Goal: Information Seeking & Learning: Learn about a topic

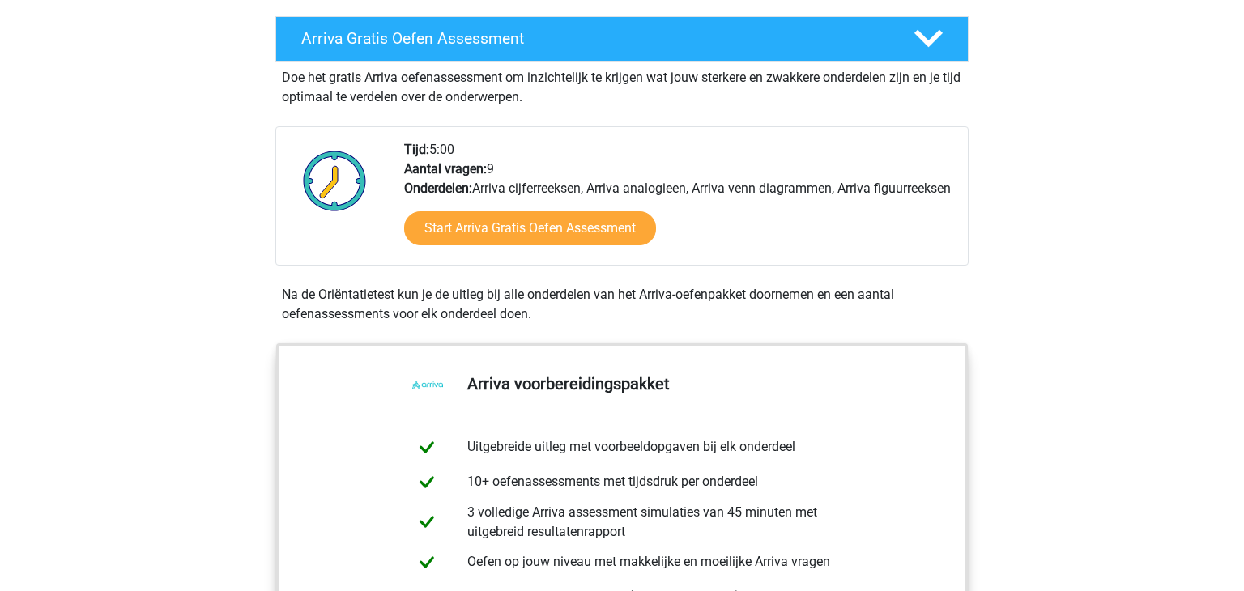
scroll to position [336, 0]
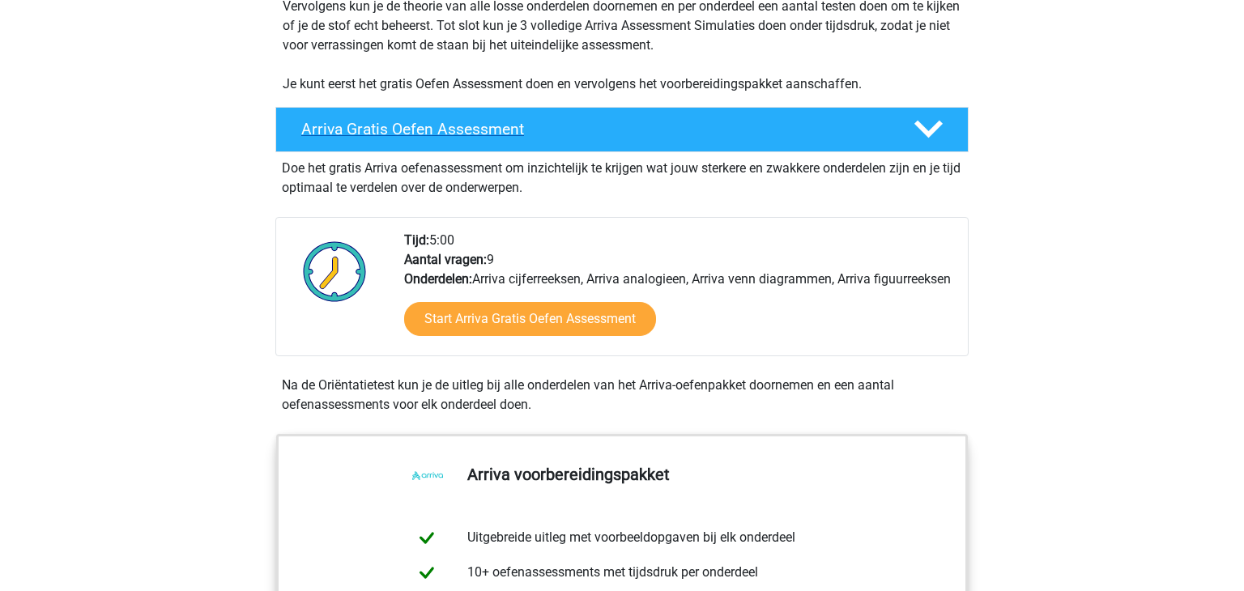
click at [842, 125] on h4 "Arriva Gratis Oefen Assessment" at bounding box center [594, 129] width 586 height 19
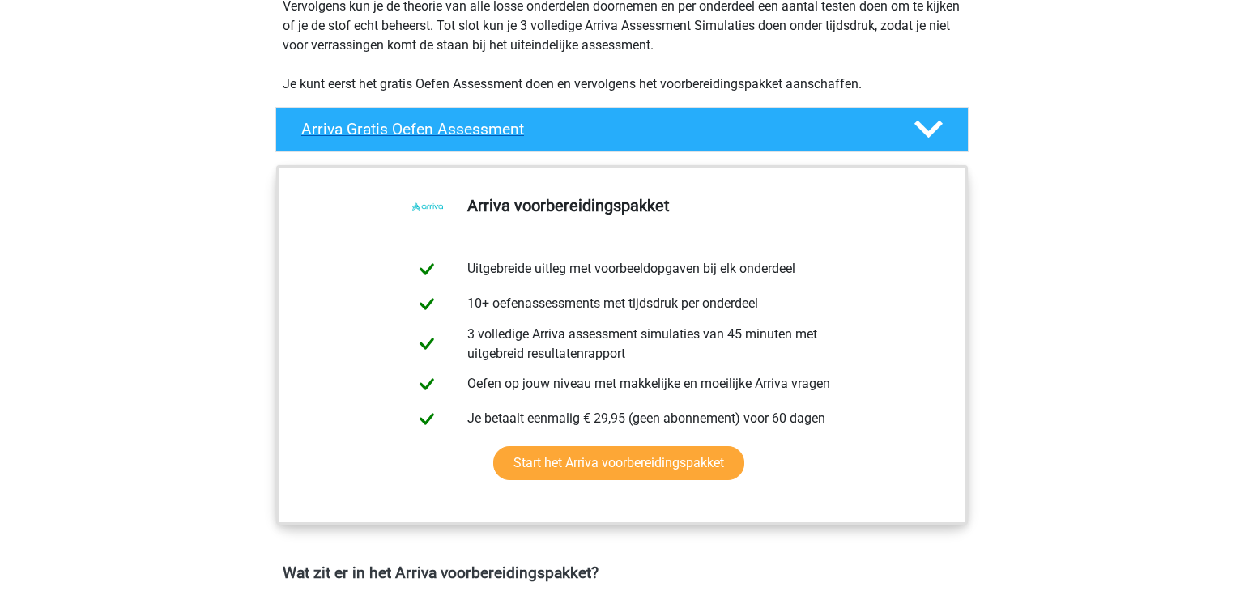
click at [842, 125] on h4 "Arriva Gratis Oefen Assessment" at bounding box center [594, 129] width 586 height 19
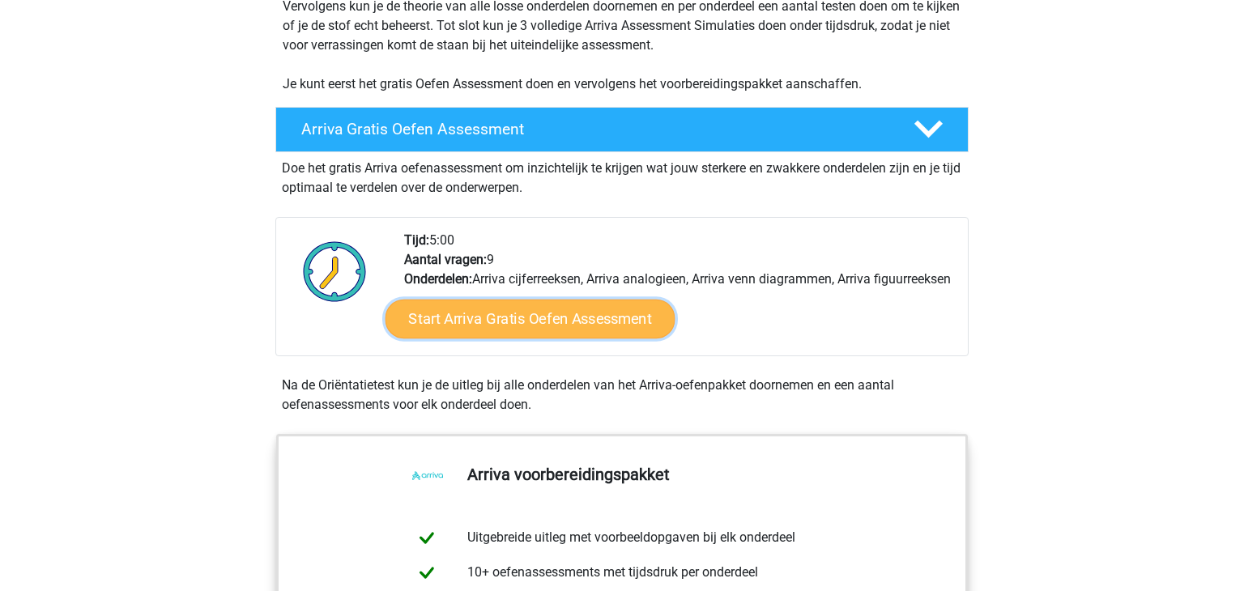
click at [590, 330] on link "Start Arriva Gratis Oefen Assessment" at bounding box center [531, 319] width 290 height 39
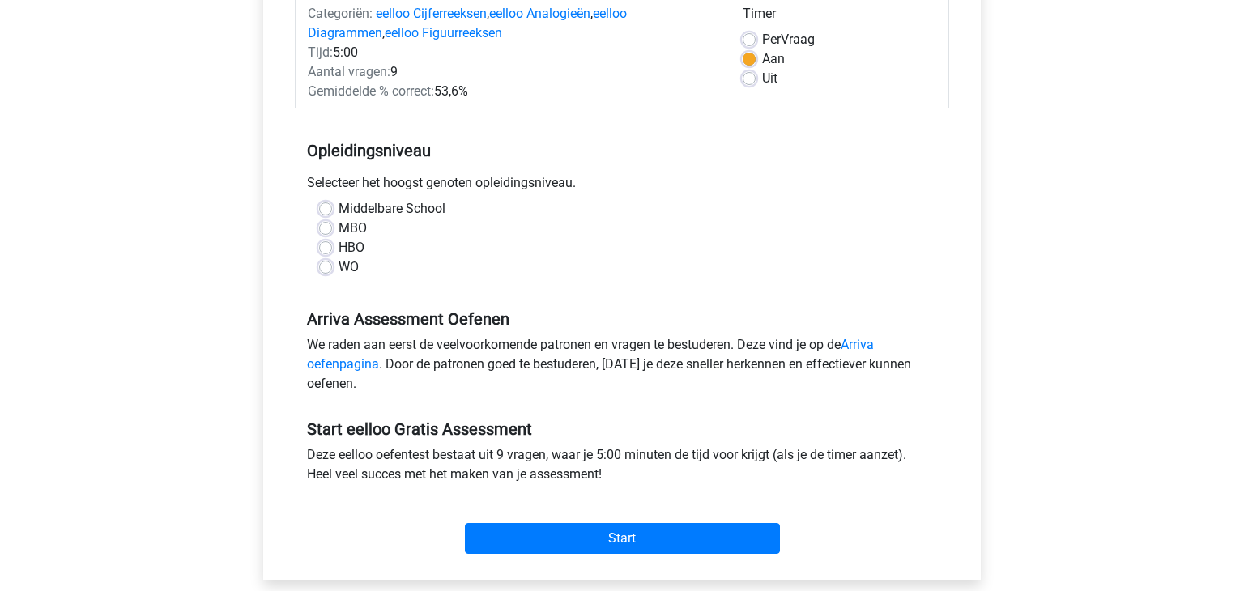
scroll to position [222, 0]
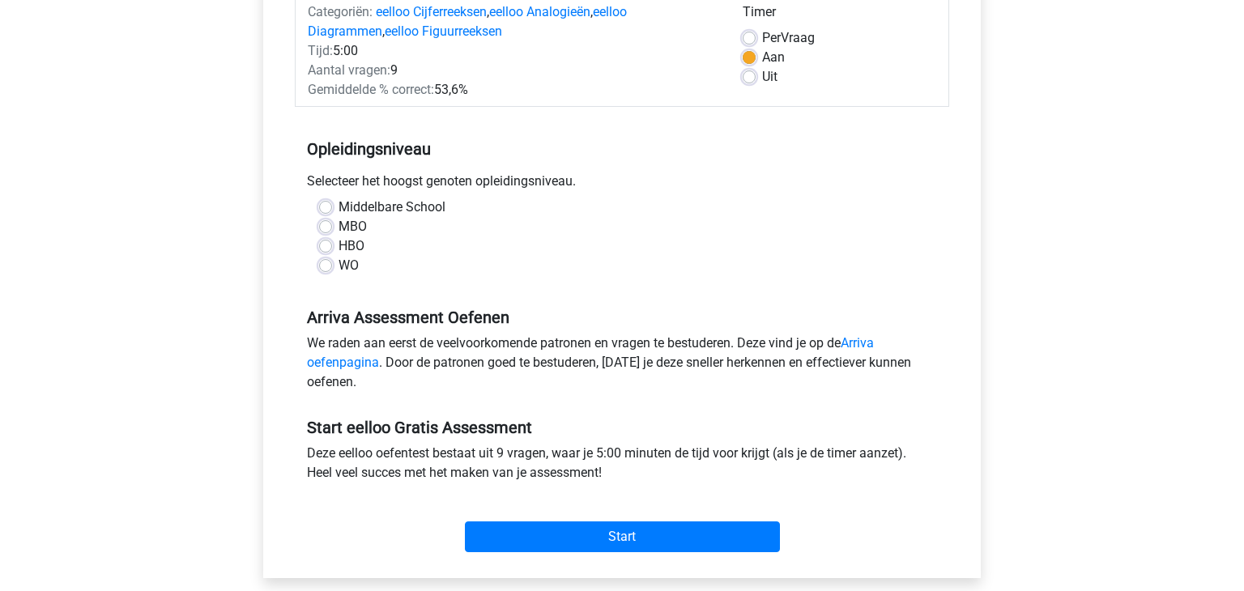
click at [339, 243] on label "HBO" at bounding box center [352, 246] width 26 height 19
click at [326, 243] on input "HBO" at bounding box center [325, 245] width 13 height 16
radio input "true"
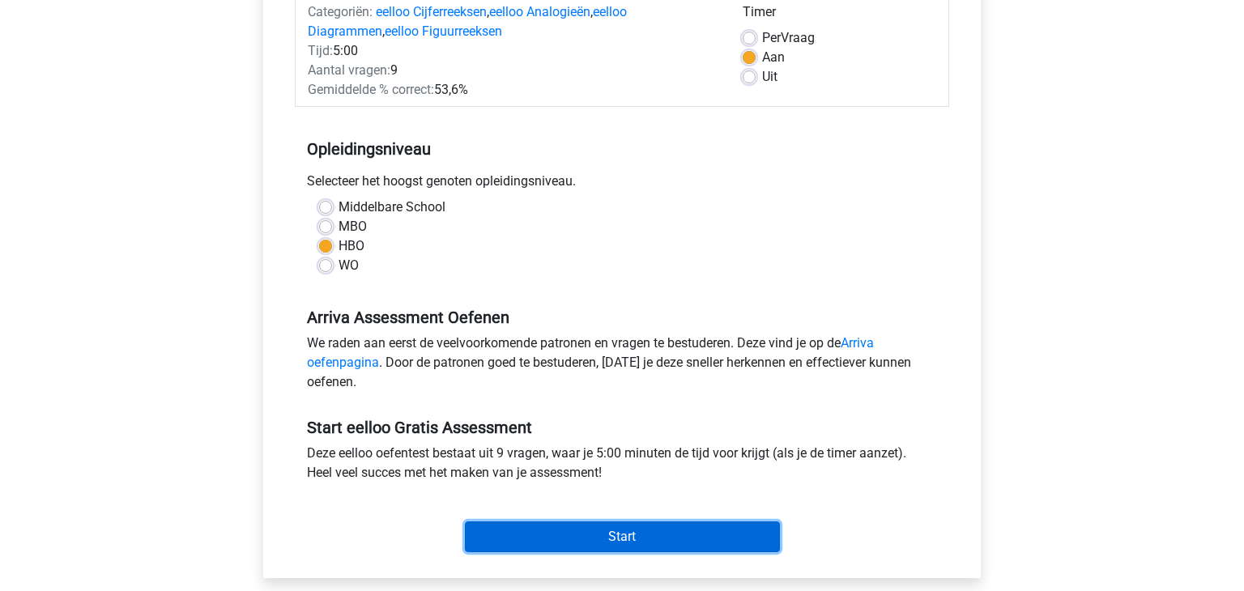
click at [629, 536] on input "Start" at bounding box center [622, 537] width 315 height 31
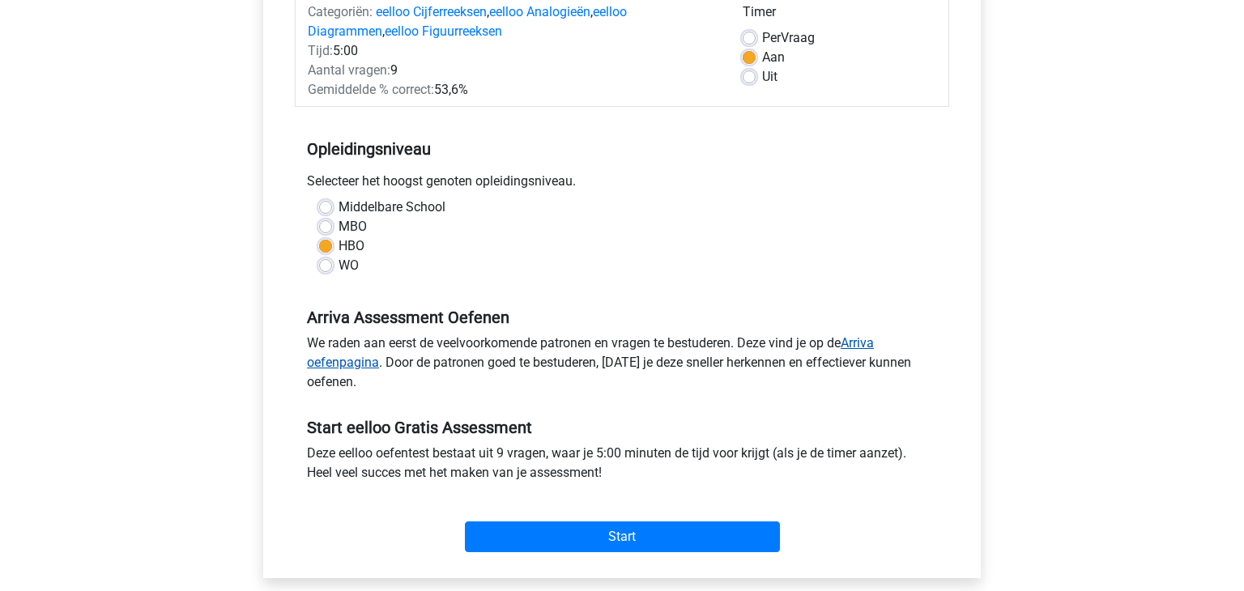
click at [866, 346] on link "Arriva oefenpagina" at bounding box center [590, 352] width 567 height 35
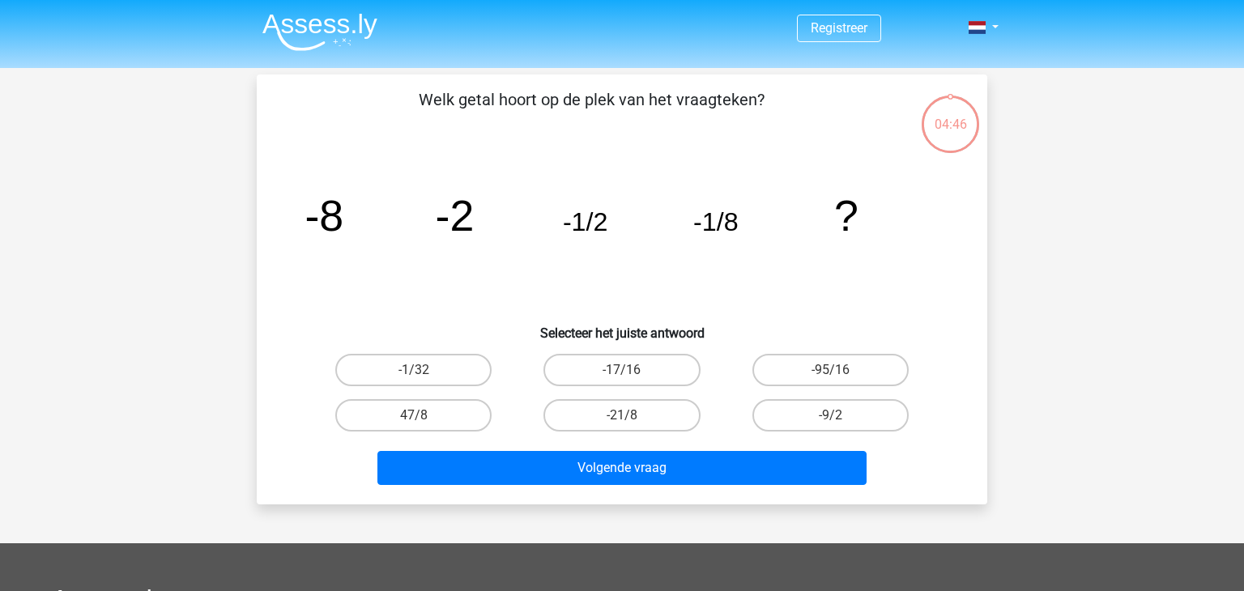
click at [629, 536] on div "Registreer" at bounding box center [622, 485] width 1244 height 971
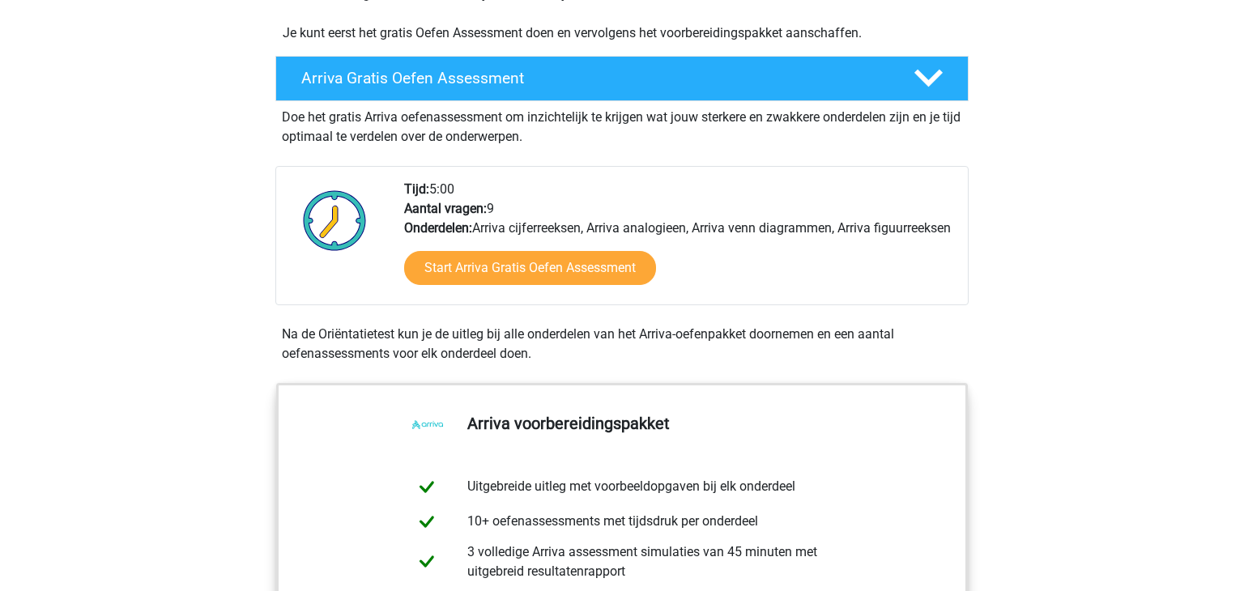
scroll to position [379, 0]
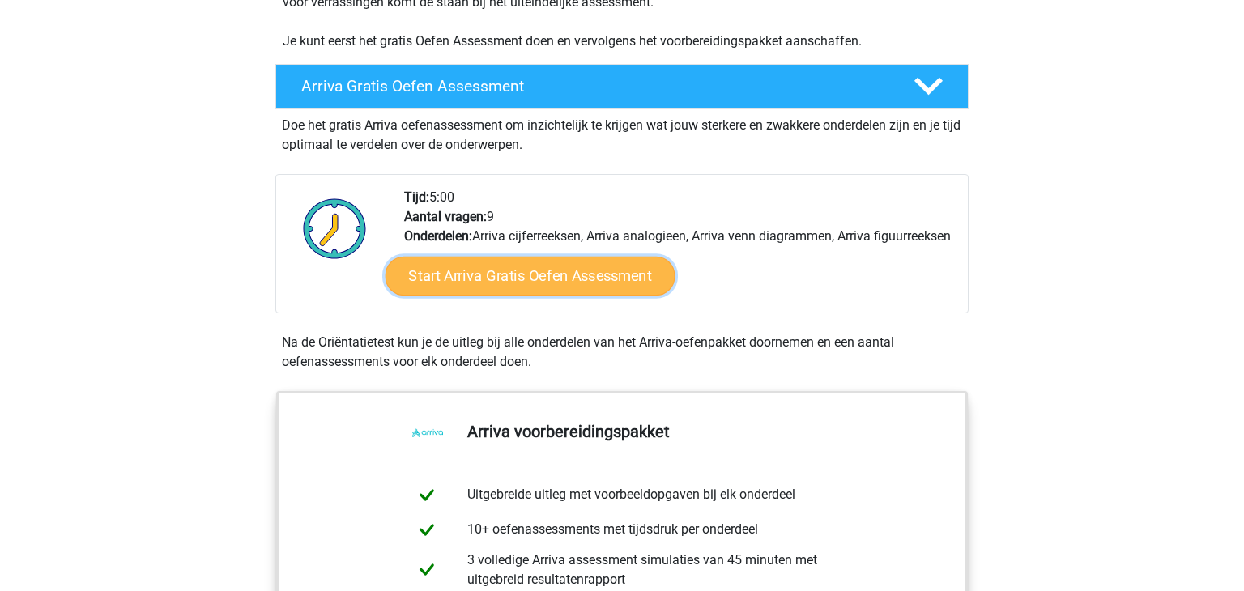
click at [532, 296] on link "Start Arriva Gratis Oefen Assessment" at bounding box center [531, 276] width 290 height 39
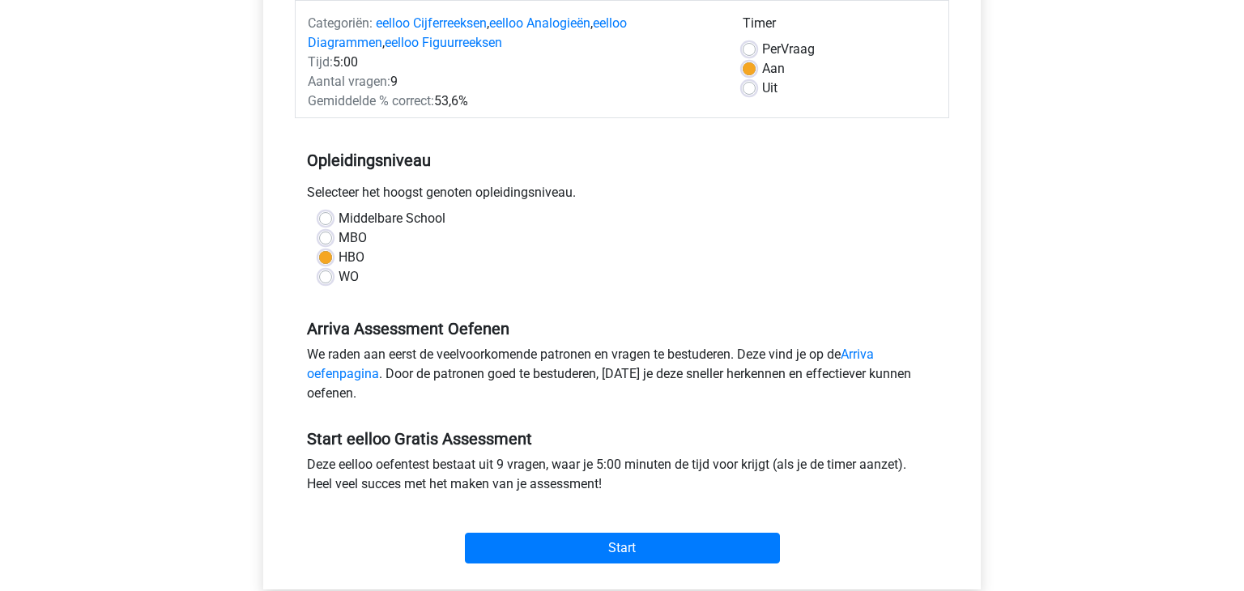
scroll to position [224, 0]
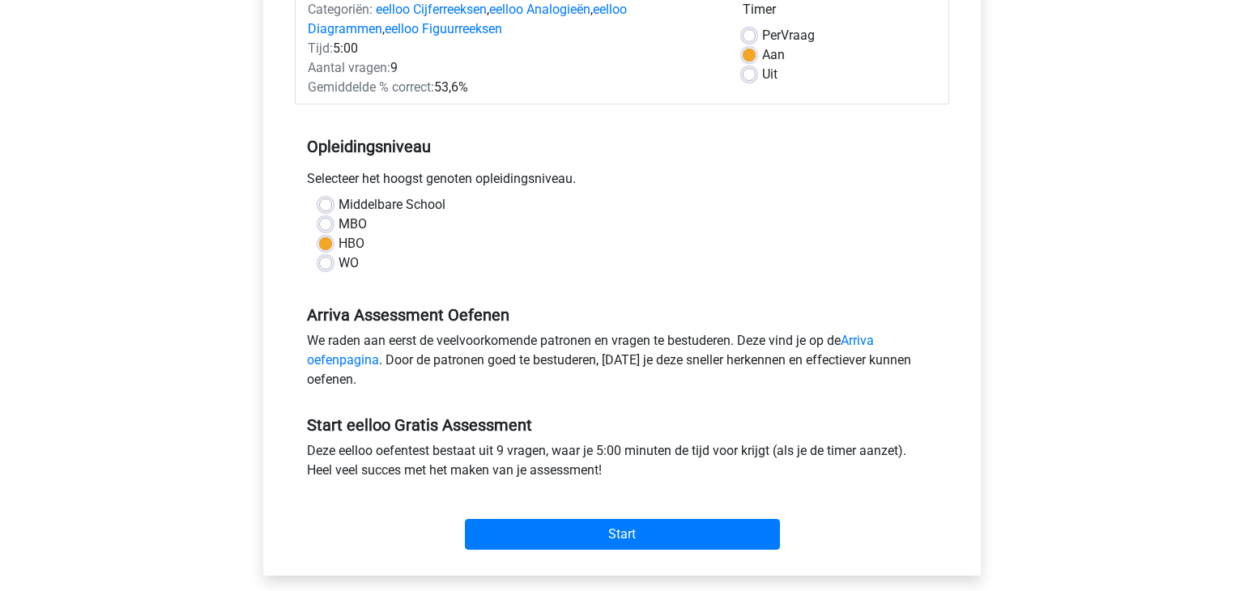
click at [334, 223] on div "MBO" at bounding box center [622, 224] width 606 height 19
click at [339, 222] on label "MBO" at bounding box center [353, 224] width 28 height 19
click at [328, 222] on input "MBO" at bounding box center [325, 223] width 13 height 16
radio input "true"
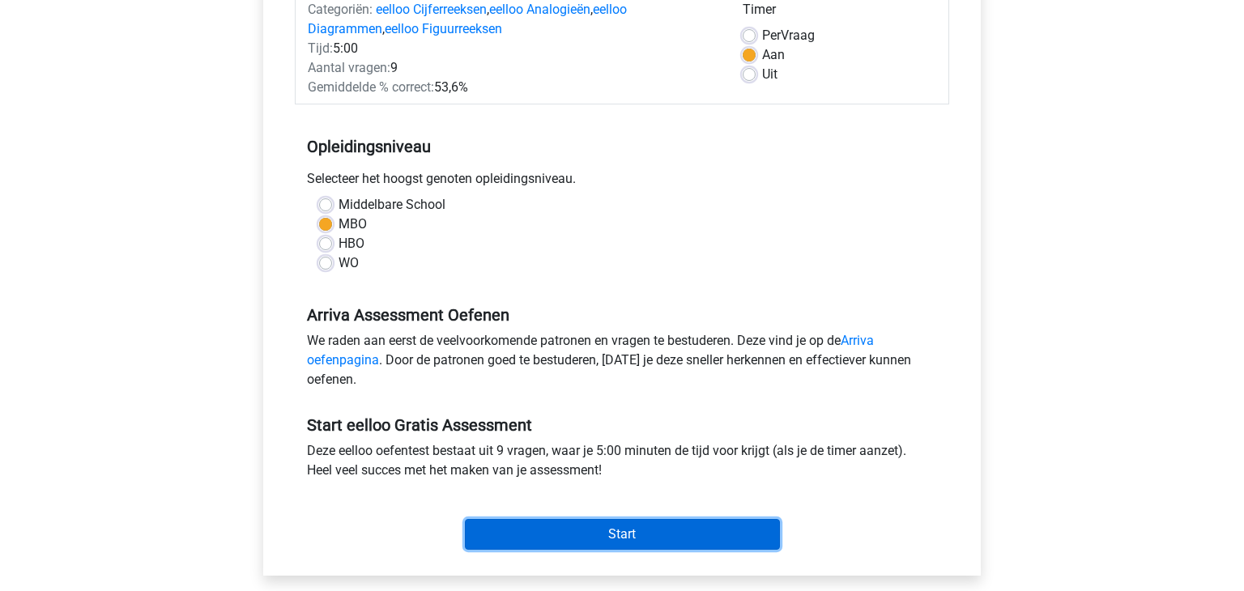
click at [572, 538] on input "Start" at bounding box center [622, 534] width 315 height 31
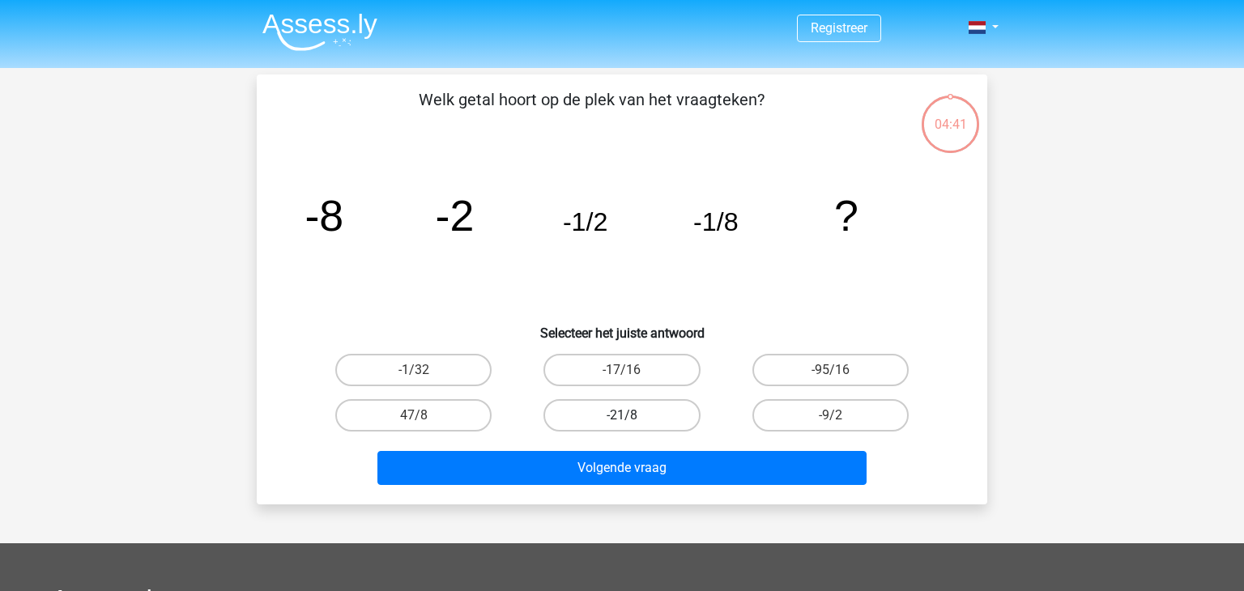
click at [650, 423] on label "-21/8" at bounding box center [622, 415] width 156 height 32
click at [633, 423] on input "-21/8" at bounding box center [627, 421] width 11 height 11
radio input "true"
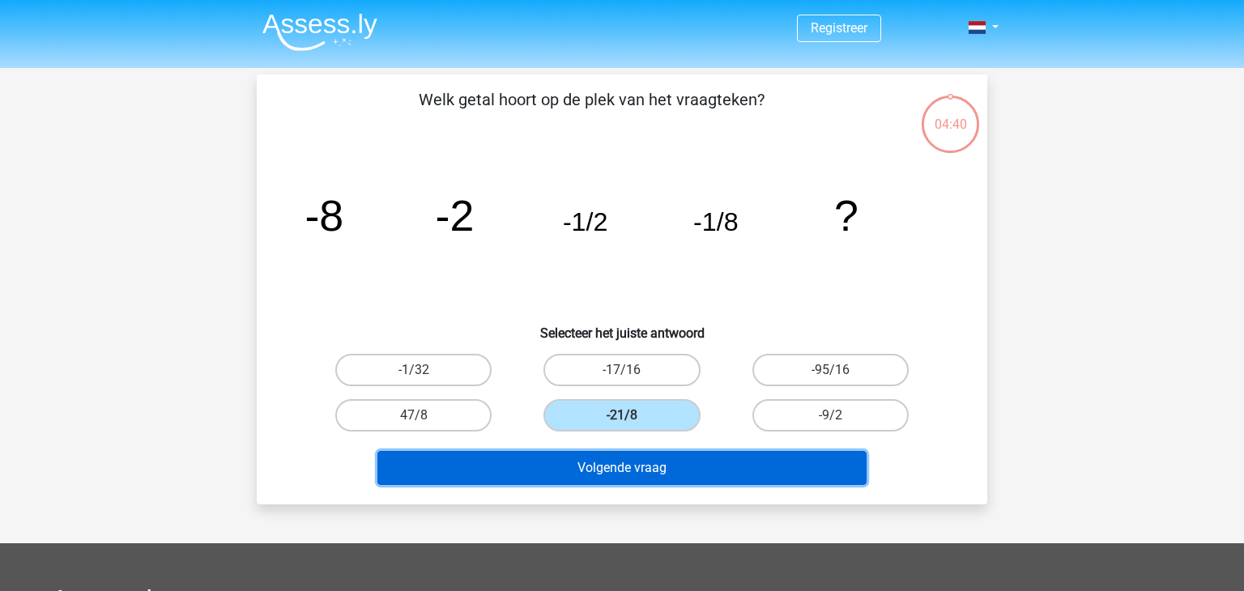
click at [684, 463] on button "Volgende vraag" at bounding box center [622, 468] width 490 height 34
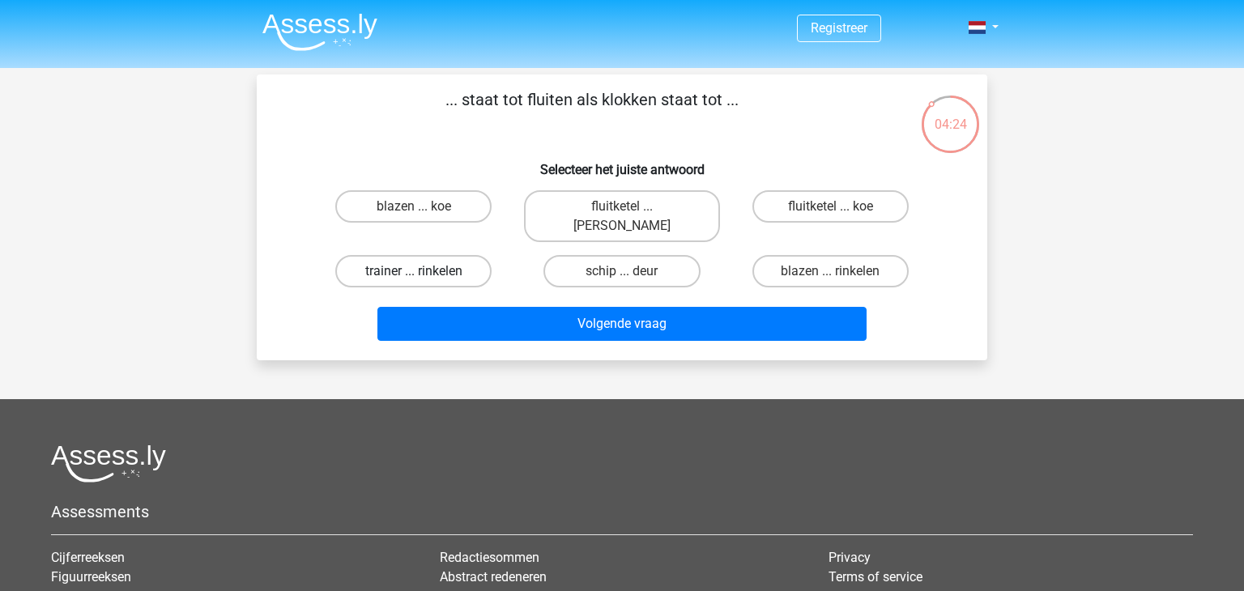
click at [393, 255] on label "trainer ... rinkelen" at bounding box center [413, 271] width 156 height 32
click at [414, 271] on input "trainer ... rinkelen" at bounding box center [419, 276] width 11 height 11
radio input "true"
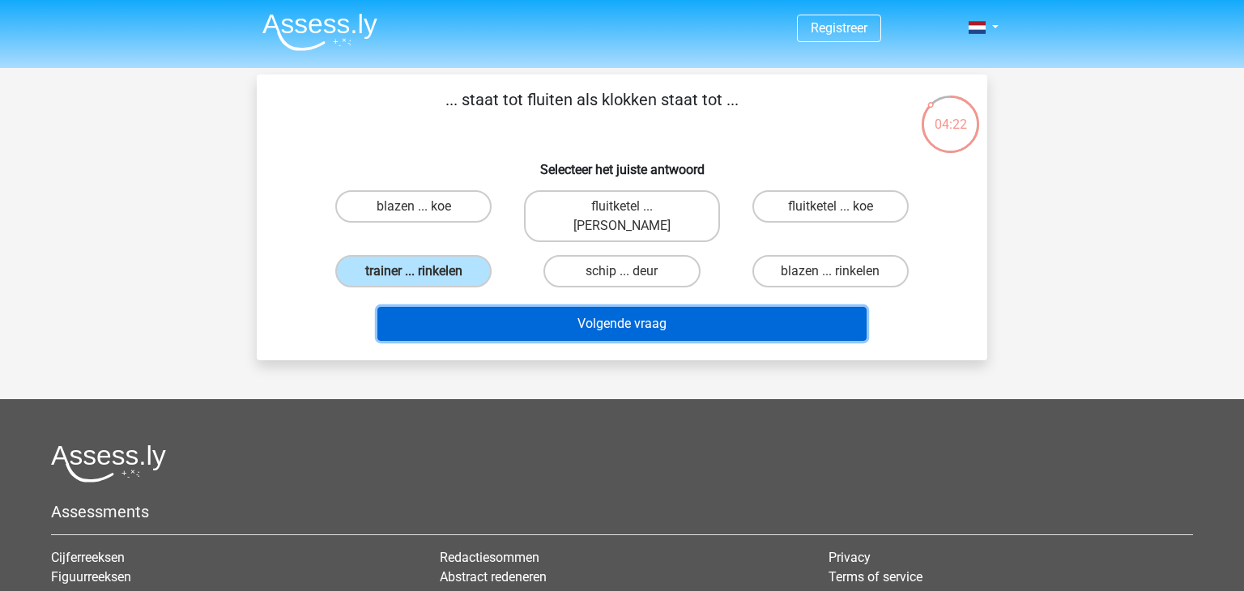
click at [553, 319] on button "Volgende vraag" at bounding box center [622, 324] width 490 height 34
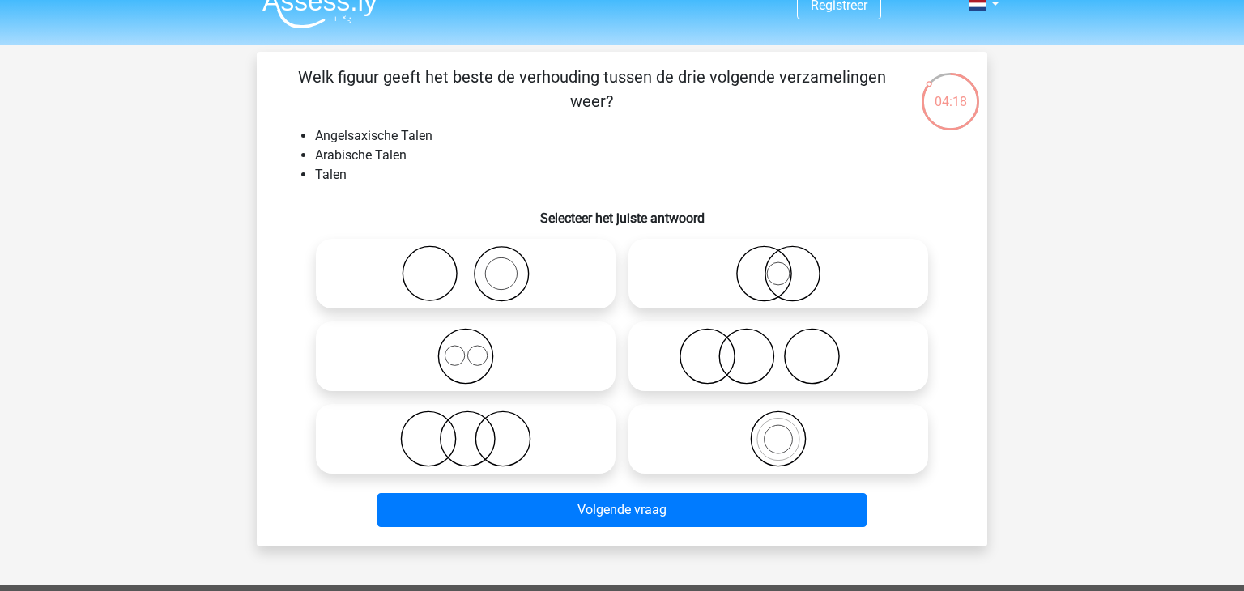
scroll to position [23, 0]
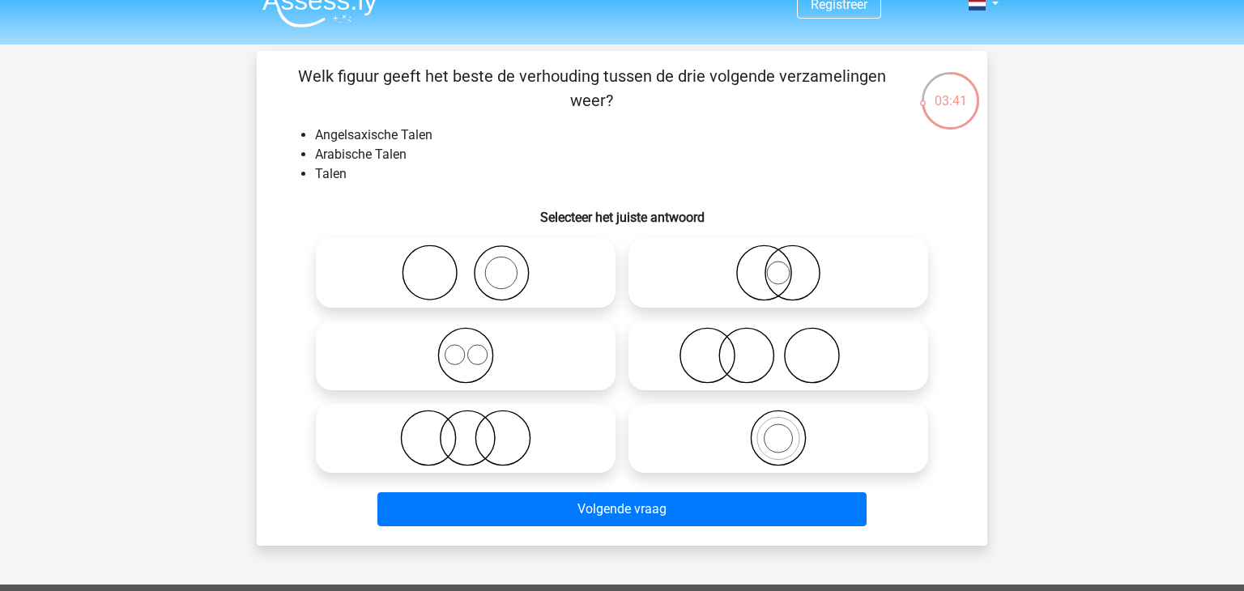
click at [471, 433] on icon at bounding box center [465, 438] width 287 height 57
click at [471, 430] on input "radio" at bounding box center [471, 425] width 11 height 11
radio input "true"
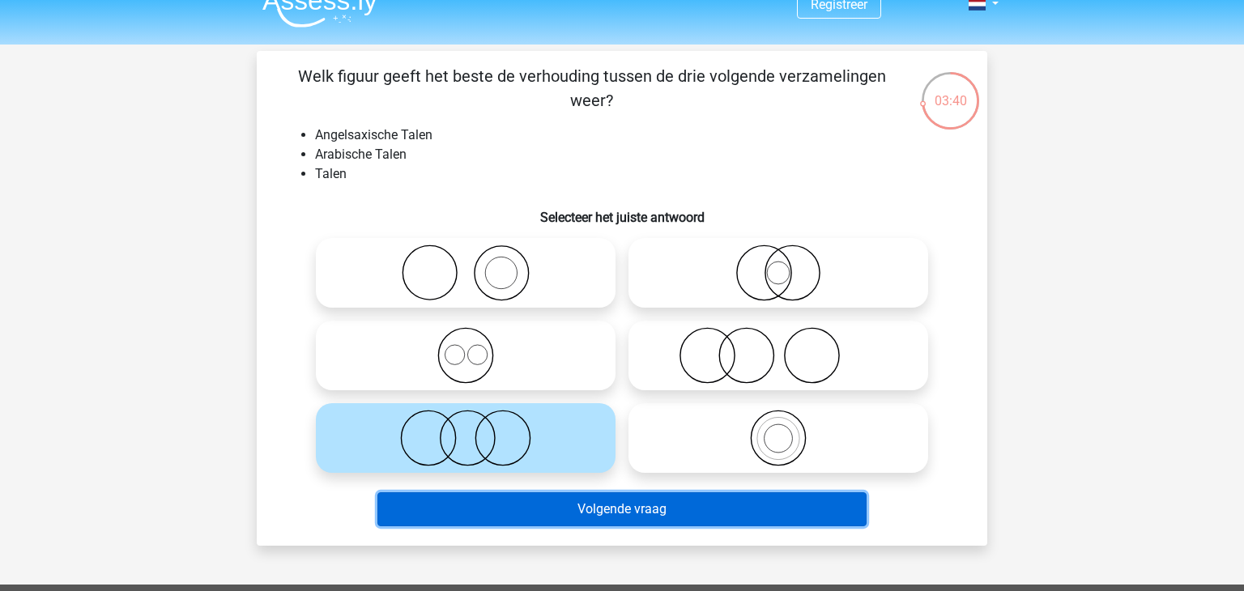
click at [643, 512] on button "Volgende vraag" at bounding box center [622, 510] width 490 height 34
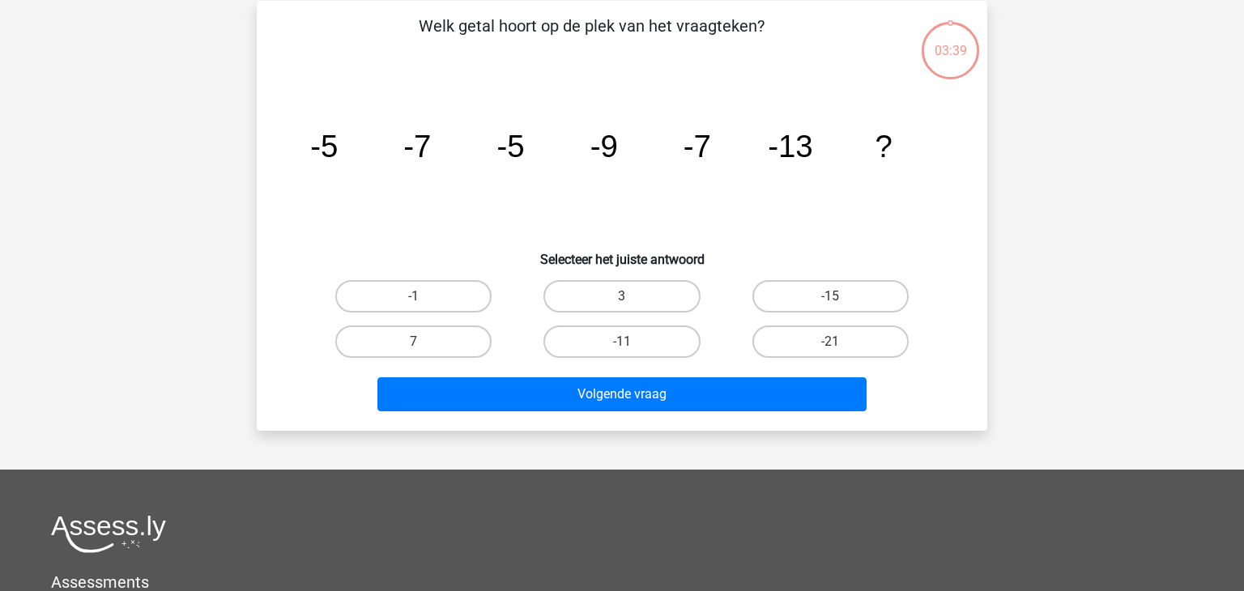
scroll to position [75, 0]
click at [655, 349] on label "-11" at bounding box center [622, 341] width 156 height 32
click at [633, 349] on input "-11" at bounding box center [627, 346] width 11 height 11
radio input "true"
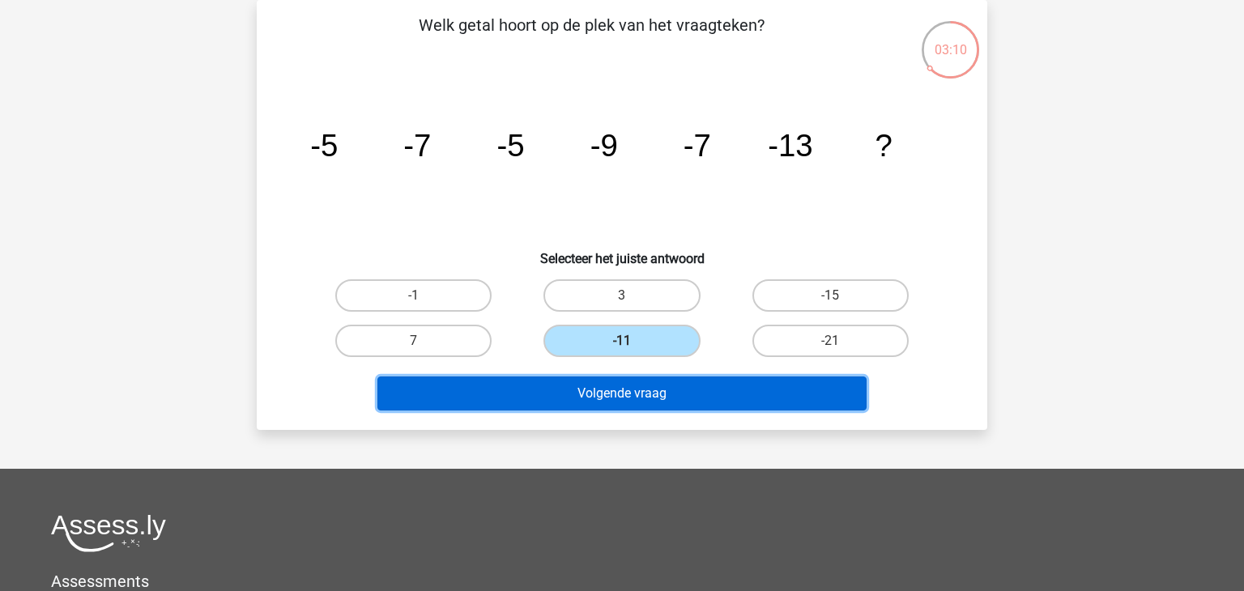
click at [664, 388] on button "Volgende vraag" at bounding box center [622, 394] width 490 height 34
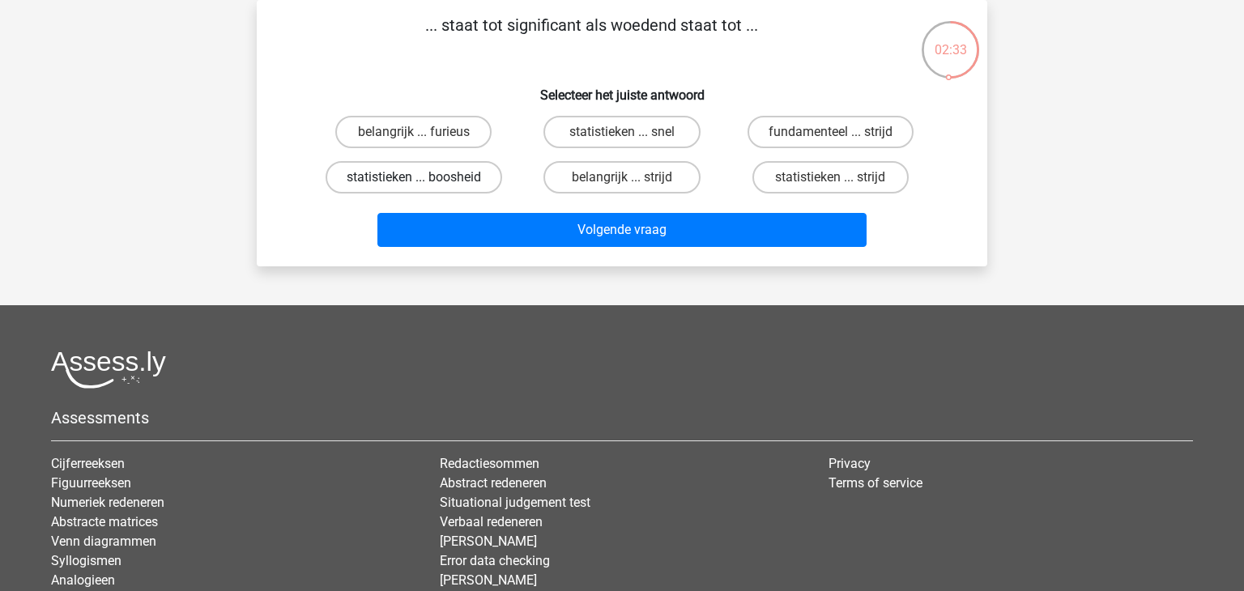
click at [476, 173] on label "statistieken ... boosheid" at bounding box center [414, 177] width 177 height 32
click at [424, 177] on input "statistieken ... boosheid" at bounding box center [419, 182] width 11 height 11
radio input "true"
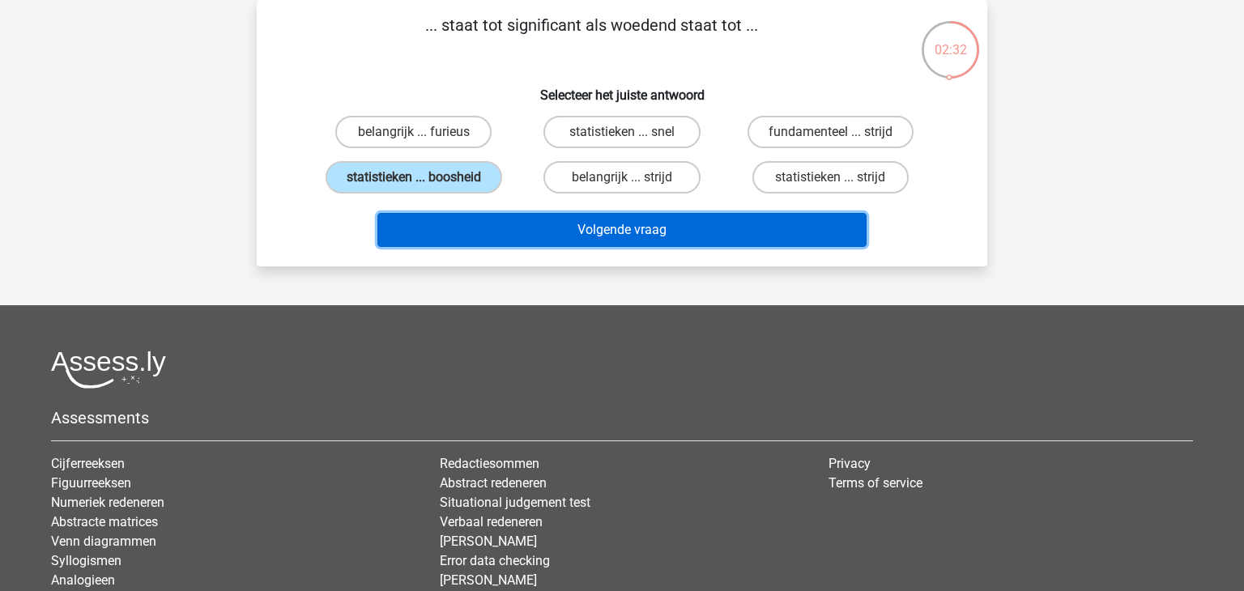
click at [543, 228] on button "Volgende vraag" at bounding box center [622, 230] width 490 height 34
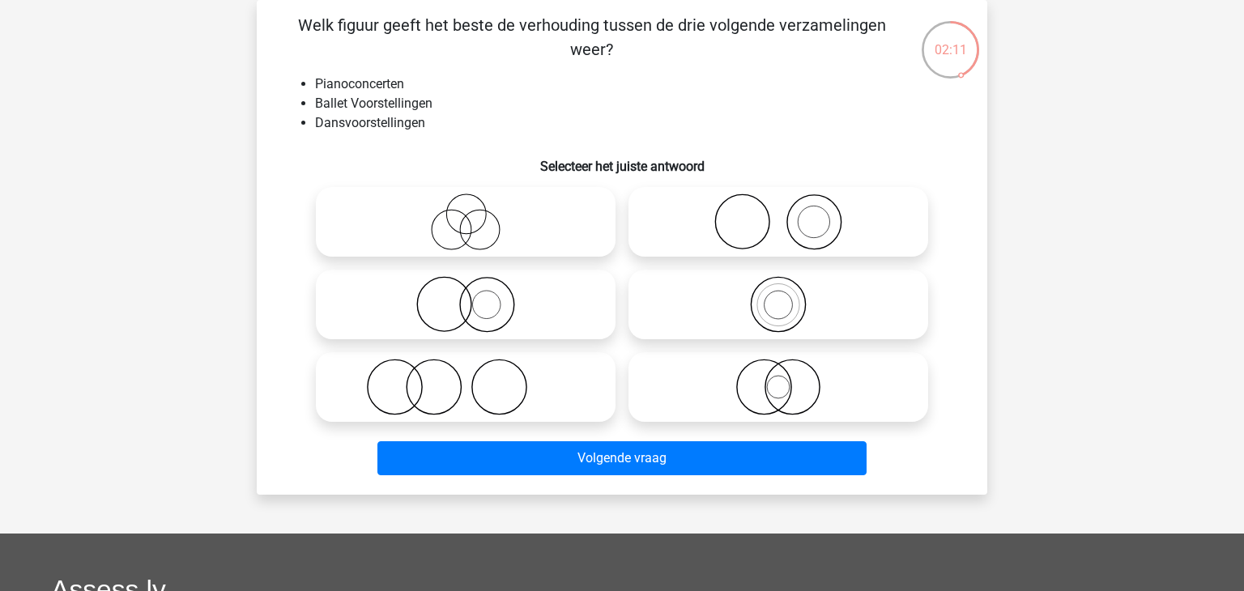
click at [408, 378] on icon at bounding box center [465, 387] width 287 height 57
click at [466, 378] on input "radio" at bounding box center [471, 374] width 11 height 11
radio input "true"
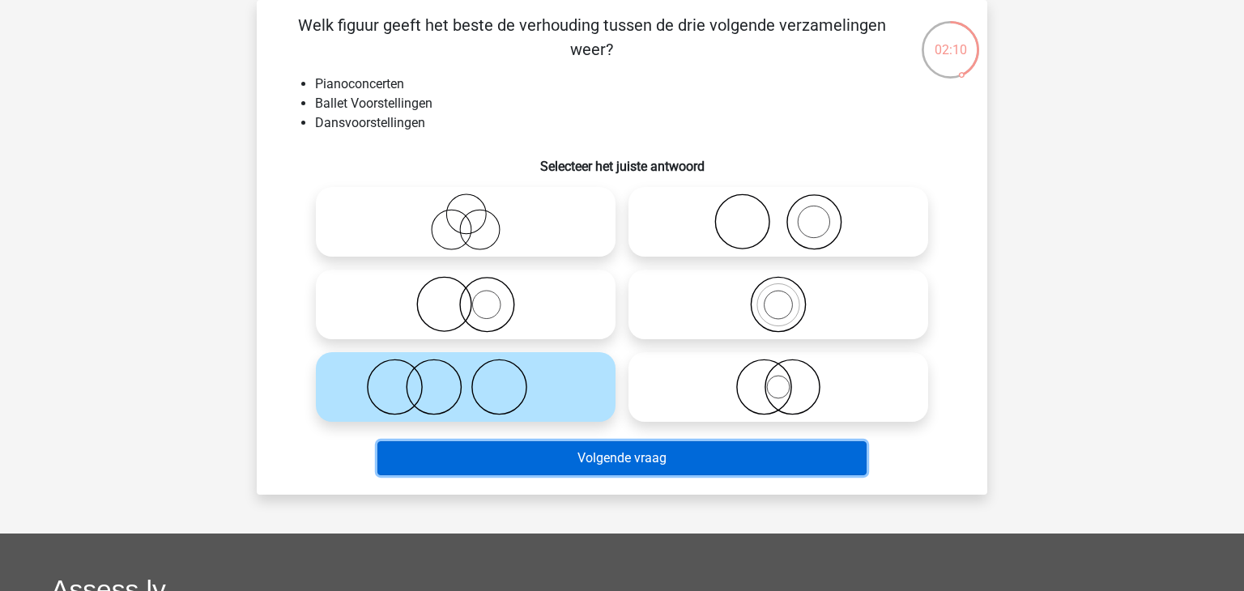
click at [575, 453] on button "Volgende vraag" at bounding box center [622, 458] width 490 height 34
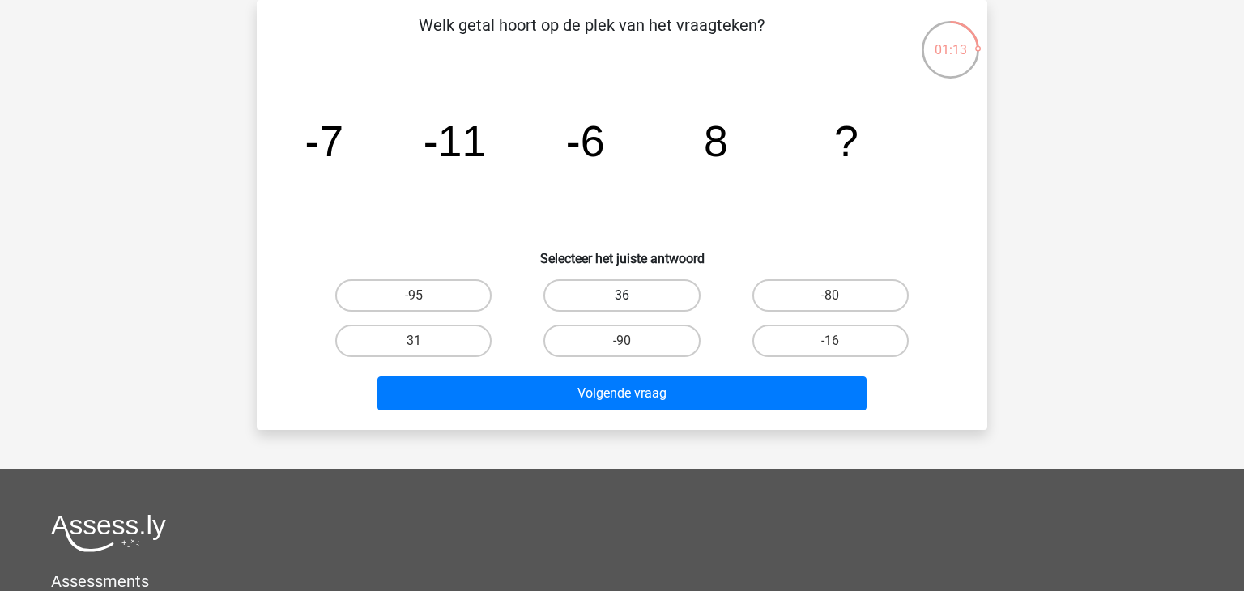
click at [573, 293] on label "36" at bounding box center [622, 295] width 156 height 32
click at [622, 296] on input "36" at bounding box center [627, 301] width 11 height 11
radio input "true"
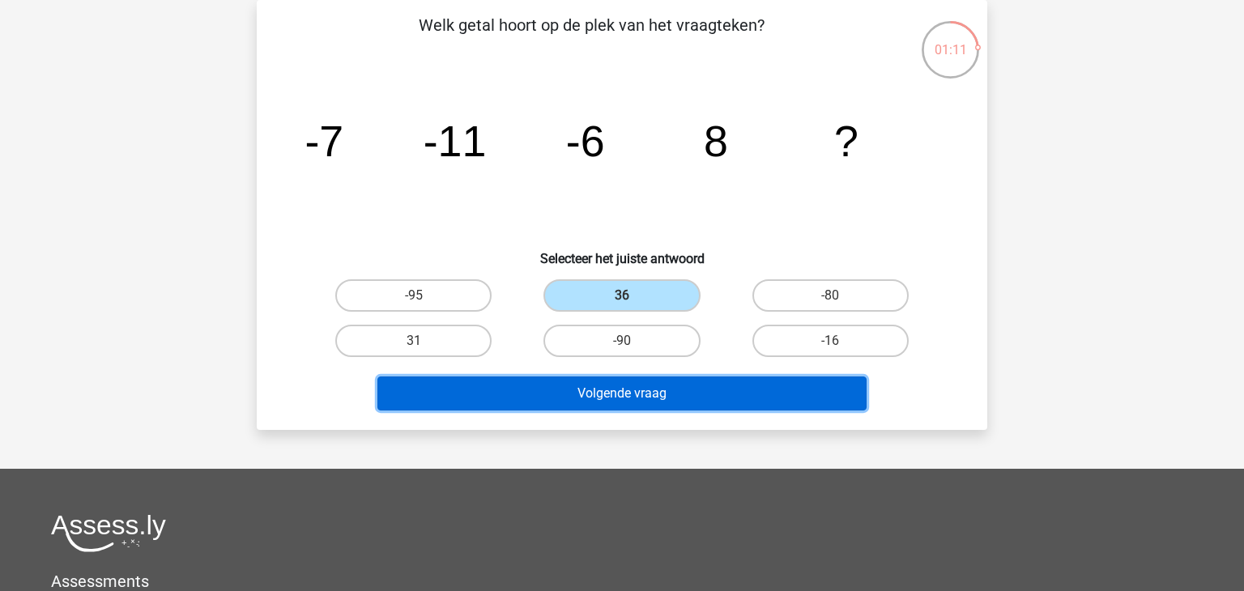
click at [562, 387] on button "Volgende vraag" at bounding box center [622, 394] width 490 height 34
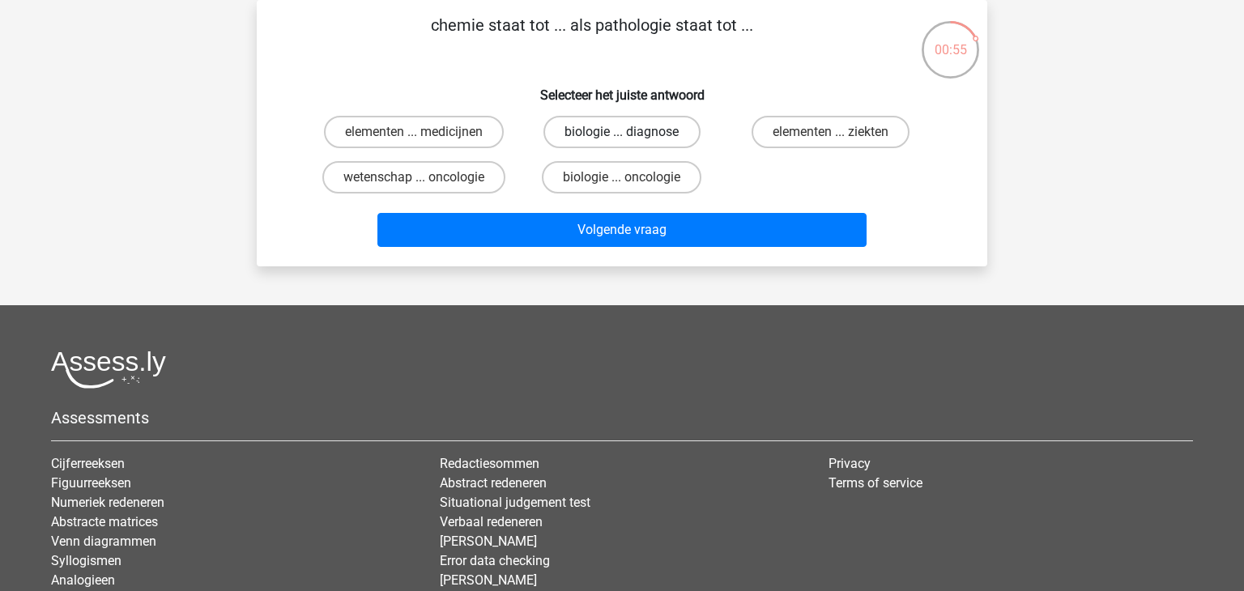
click at [660, 138] on label "biologie ... diagnose" at bounding box center [622, 132] width 156 height 32
click at [633, 138] on input "biologie ... diagnose" at bounding box center [627, 137] width 11 height 11
radio input "true"
click at [680, 175] on label "biologie ... oncologie" at bounding box center [622, 177] width 160 height 32
click at [633, 177] on input "biologie ... oncologie" at bounding box center [627, 182] width 11 height 11
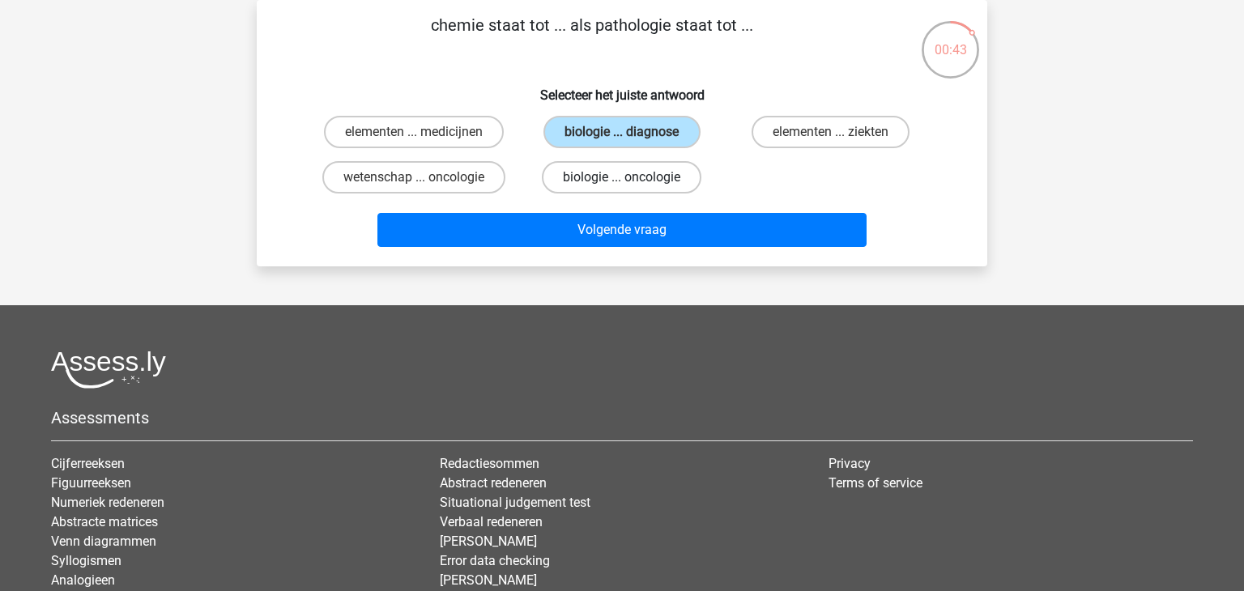
radio input "true"
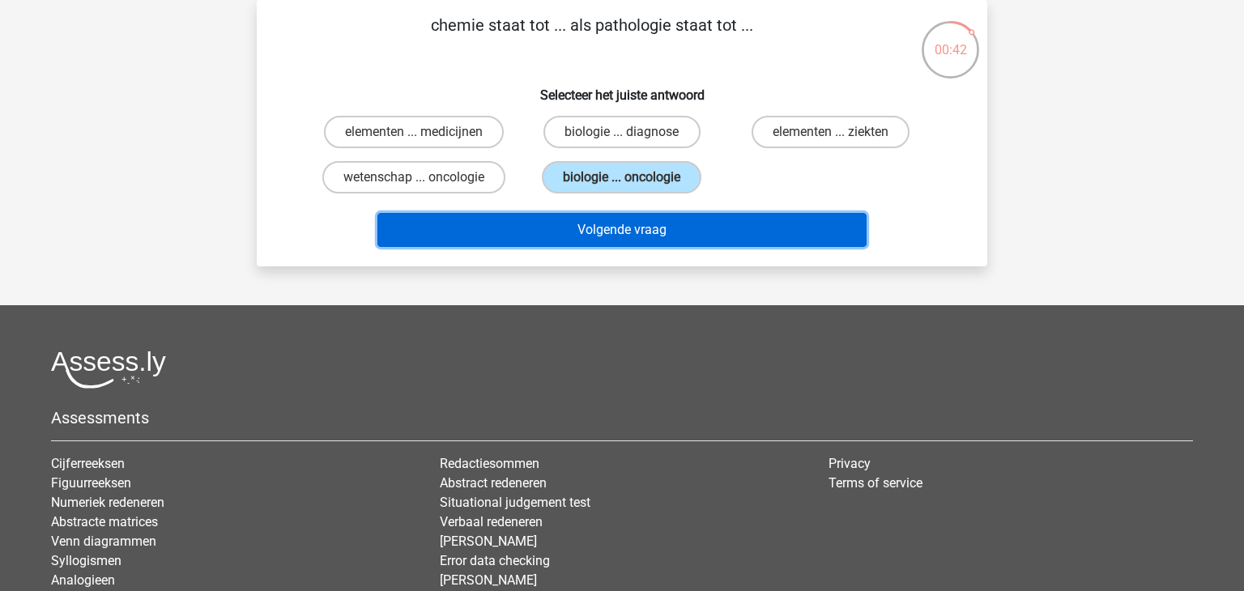
click at [696, 226] on button "Volgende vraag" at bounding box center [622, 230] width 490 height 34
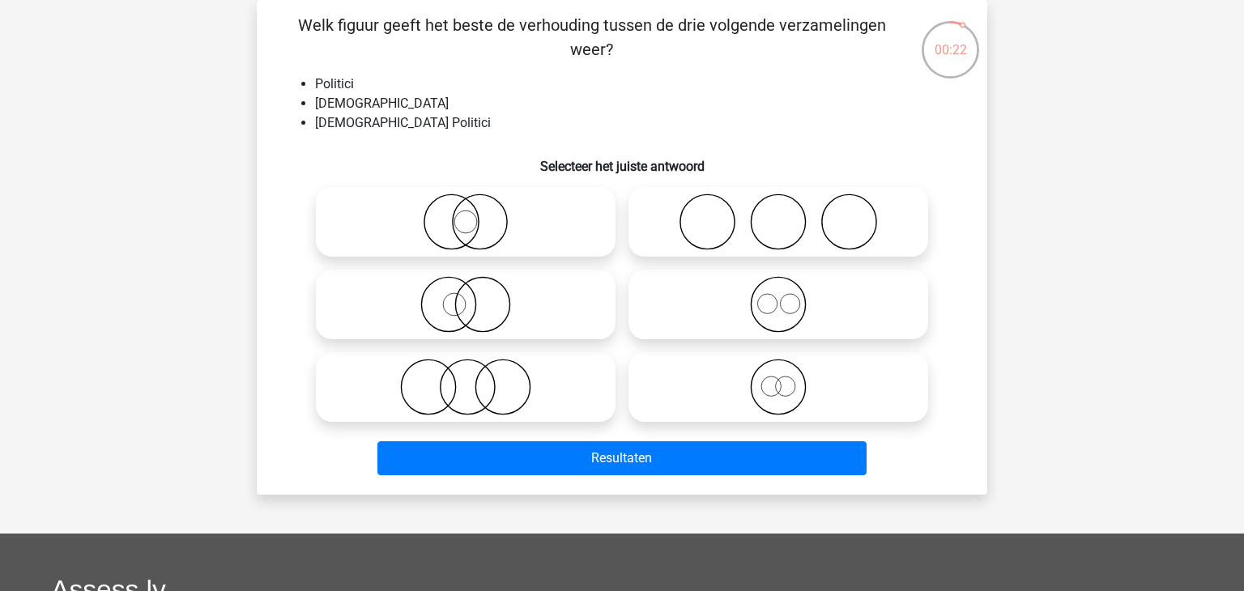
click at [514, 405] on icon at bounding box center [465, 387] width 287 height 57
click at [476, 379] on input "radio" at bounding box center [471, 374] width 11 height 11
radio input "true"
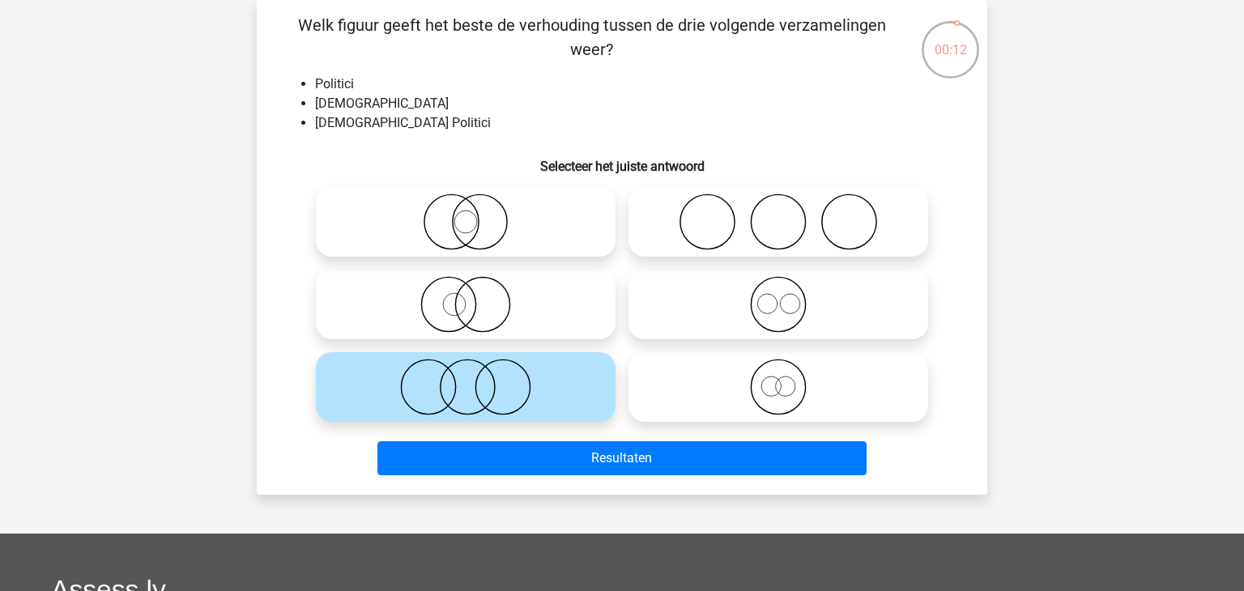
click at [735, 318] on icon at bounding box center [778, 304] width 287 height 57
click at [778, 296] on input "radio" at bounding box center [783, 291] width 11 height 11
radio input "true"
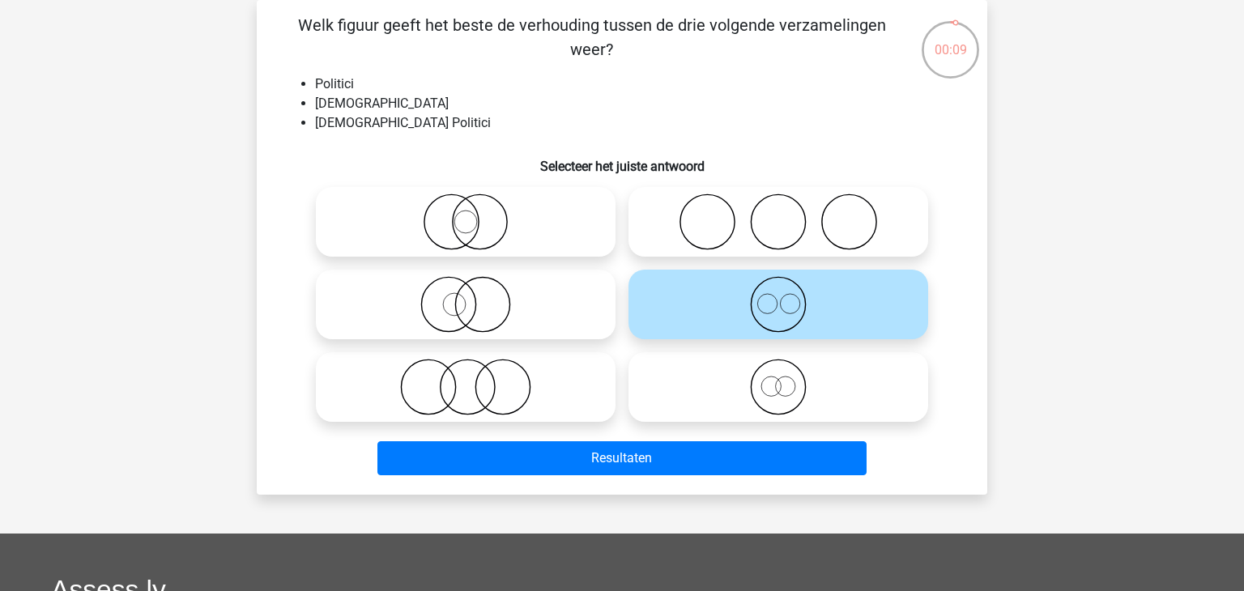
click at [775, 398] on icon at bounding box center [778, 387] width 287 height 57
click at [778, 379] on input "radio" at bounding box center [783, 374] width 11 height 11
radio input "true"
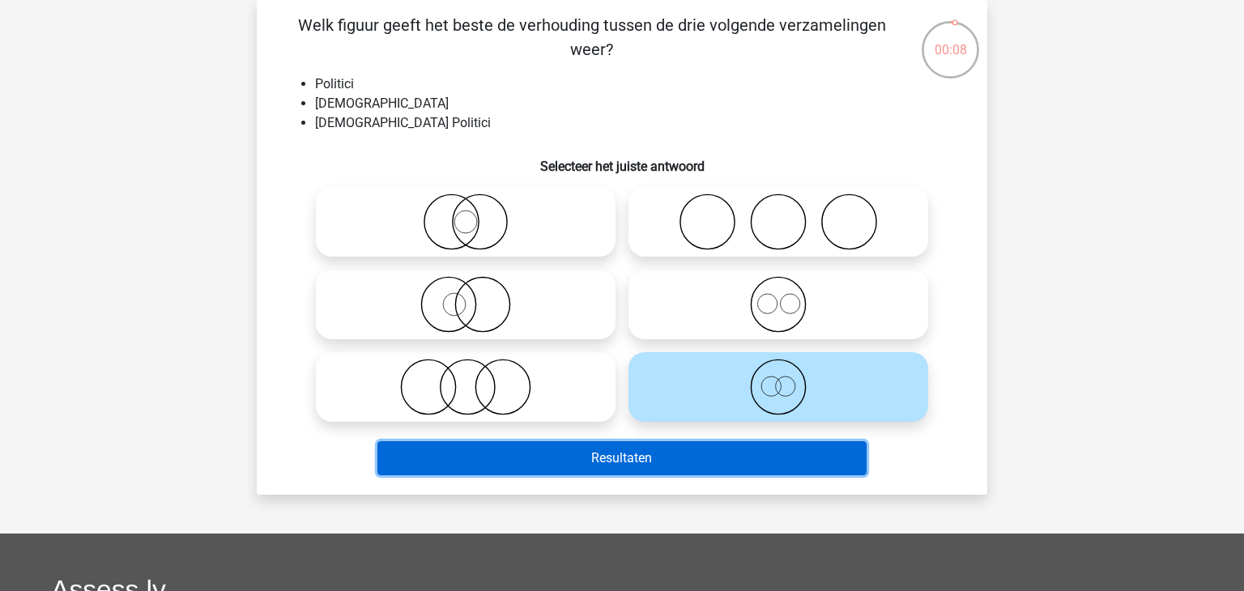
click at [776, 456] on button "Resultaten" at bounding box center [622, 458] width 490 height 34
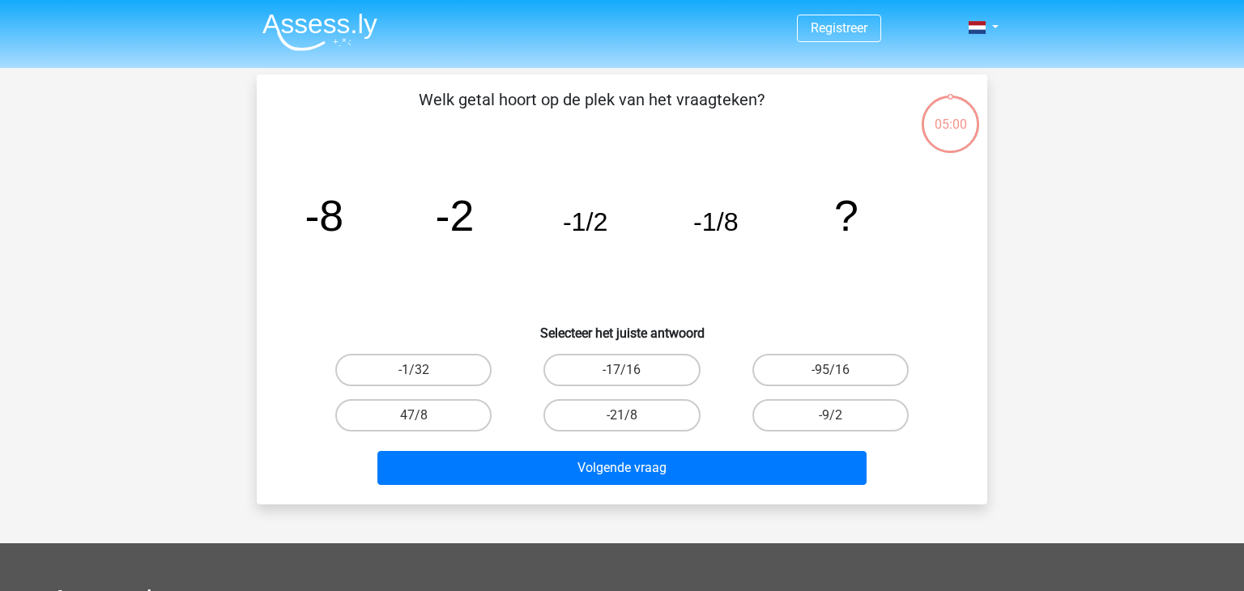
scroll to position [75, 0]
